Goal: Find specific page/section: Find specific page/section

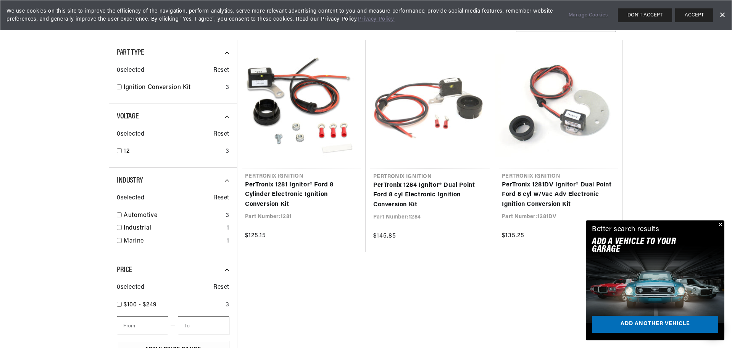
click at [720, 225] on button "Close" at bounding box center [719, 224] width 9 height 9
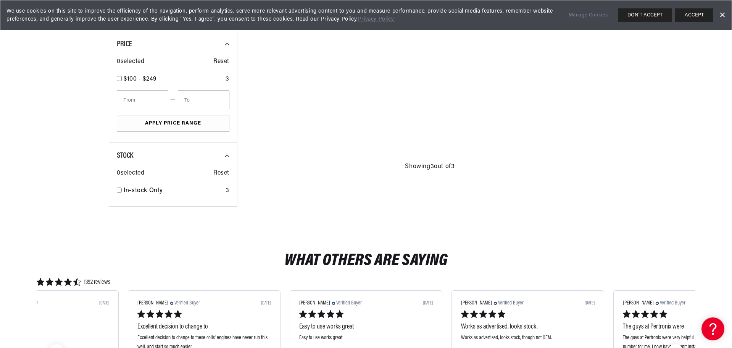
scroll to position [420, 0]
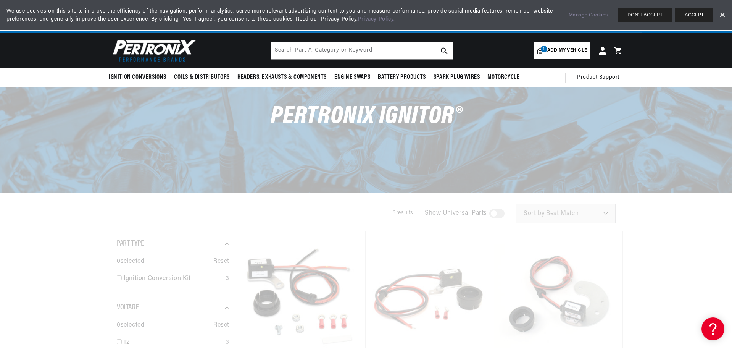
scroll to position [0, 285]
